Goal: Information Seeking & Learning: Find specific fact

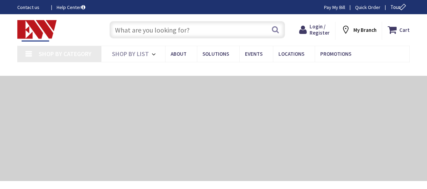
type input "[GEOGRAPHIC_DATA], [GEOGRAPHIC_DATA]"
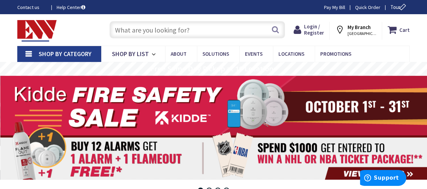
click at [132, 31] on input "text" at bounding box center [198, 29] width 176 height 17
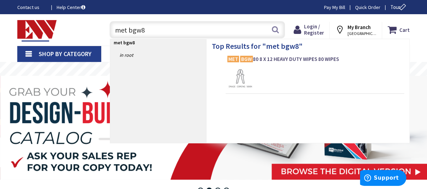
type input "met bgw80"
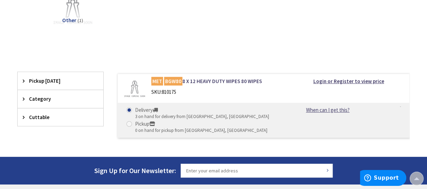
scroll to position [138, 0]
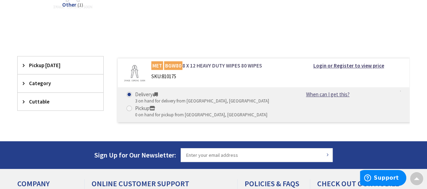
click at [234, 64] on link "MET BGW80 8 X 12 HEAVY DUTY WIPES 80 WIPES" at bounding box center [216, 65] width 131 height 7
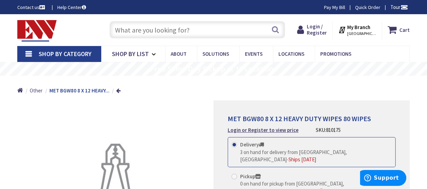
click at [160, 34] on input "text" at bounding box center [198, 29] width 176 height 17
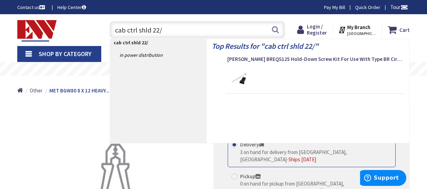
type input "cab ctrl shld 22/2"
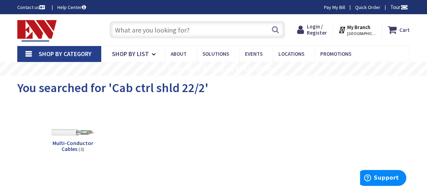
drag, startPoint x: 145, startPoint y: 32, endPoint x: 144, endPoint y: 28, distance: 3.6
click at [145, 32] on input "text" at bounding box center [198, 29] width 176 height 17
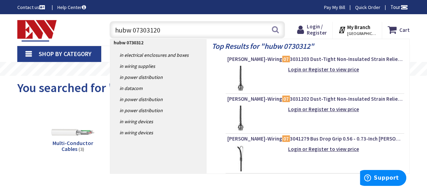
type input "hubw 073031202"
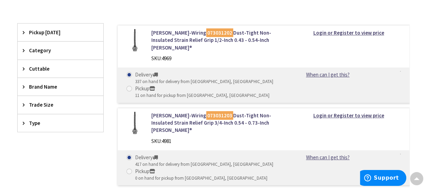
scroll to position [138, 0]
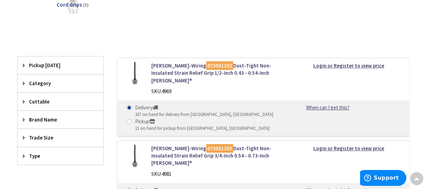
click at [135, 79] on img at bounding box center [134, 73] width 23 height 23
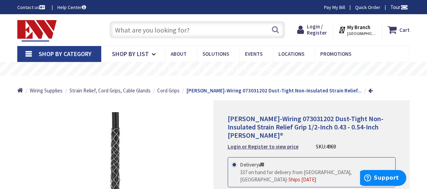
click at [188, 34] on input "text" at bounding box center [198, 29] width 176 height 17
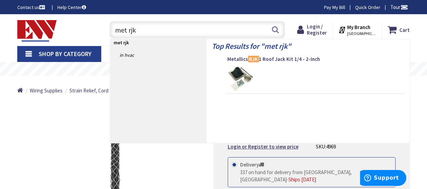
type input "met rjk1"
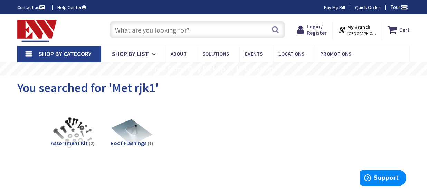
click at [180, 28] on input "text" at bounding box center [198, 29] width 176 height 17
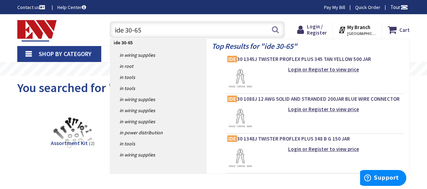
type input "ide 30-652"
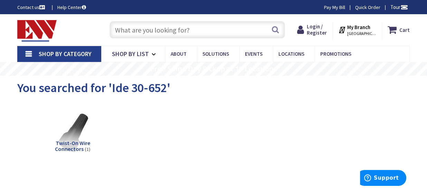
click at [192, 31] on input "text" at bounding box center [198, 29] width 176 height 17
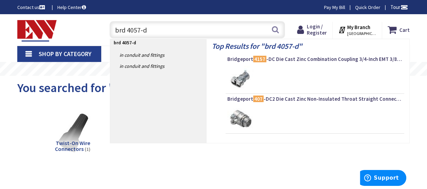
type input "brd 4057-dc"
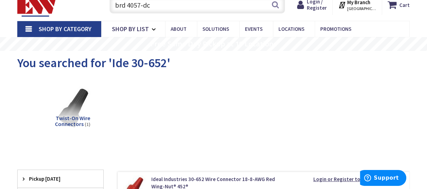
scroll to position [34, 0]
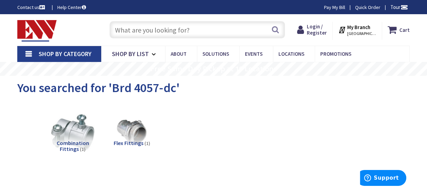
click at [196, 32] on input "text" at bounding box center [198, 29] width 176 height 17
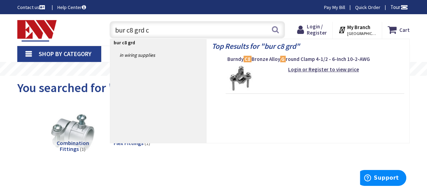
type input "bur c8 grd cl"
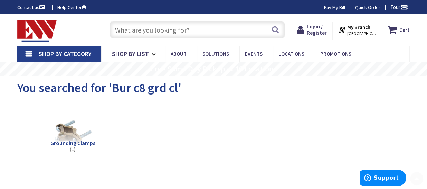
click at [172, 26] on input "text" at bounding box center [198, 29] width 176 height 17
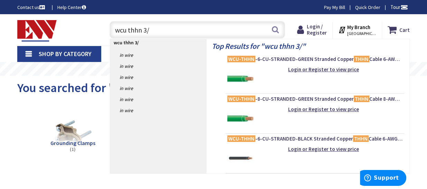
type input "wcu thhn 3/0"
